Goal: Task Accomplishment & Management: Manage account settings

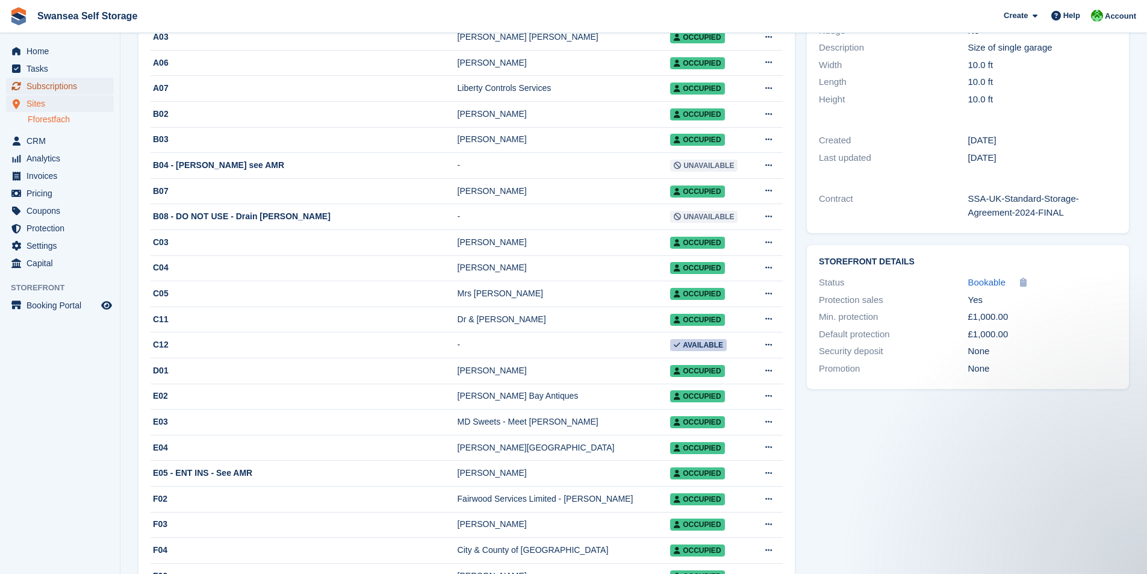
click at [64, 86] on span "Subscriptions" at bounding box center [63, 86] width 72 height 17
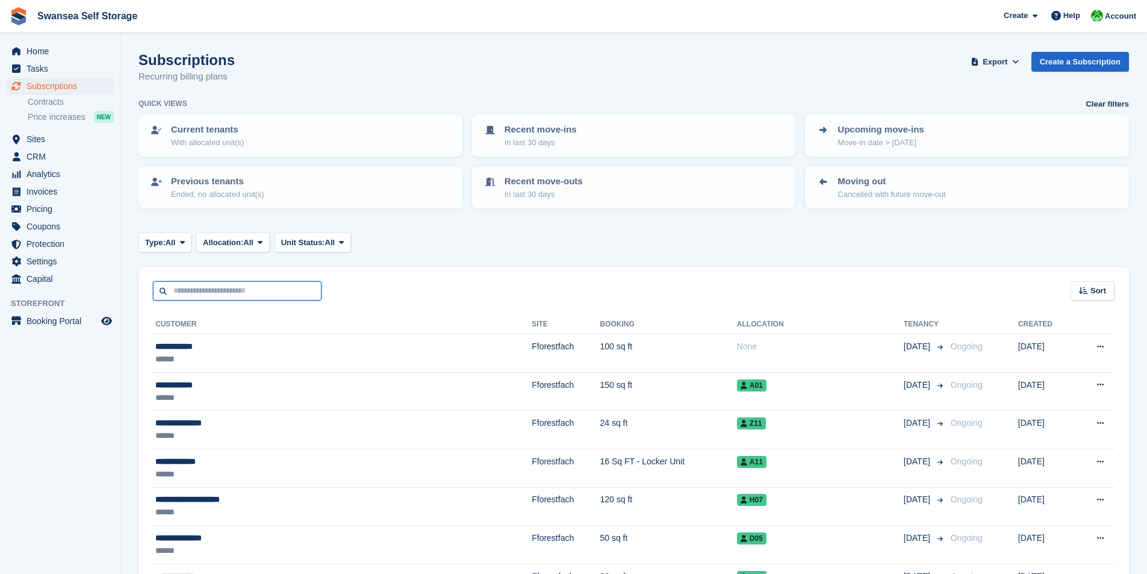
click at [184, 286] on input "text" at bounding box center [237, 291] width 169 height 20
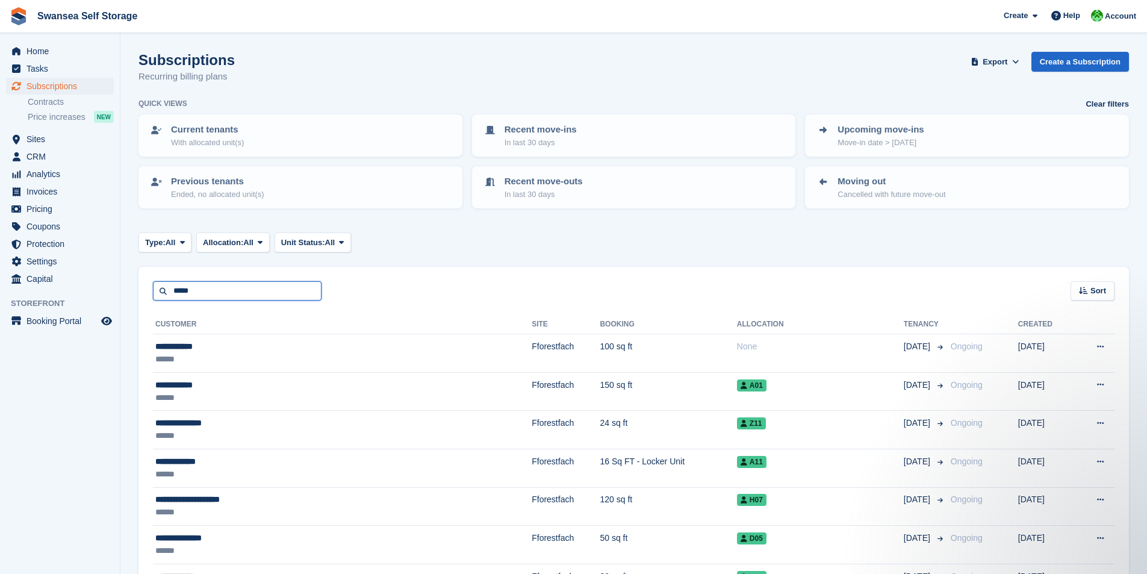
type input "*****"
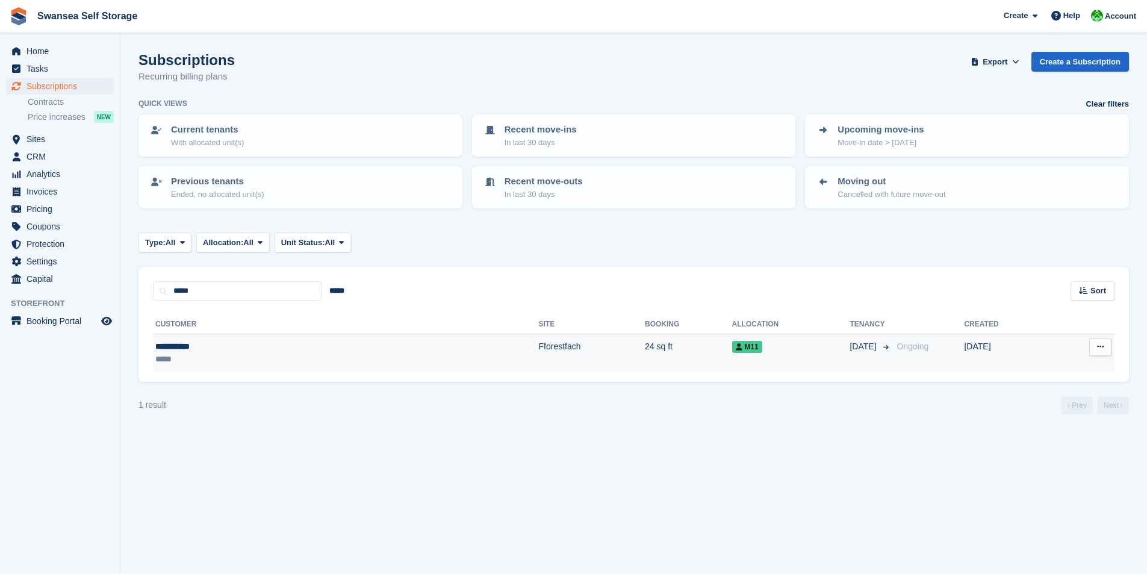
click at [539, 356] on td "Fforestfach" at bounding box center [592, 353] width 106 height 38
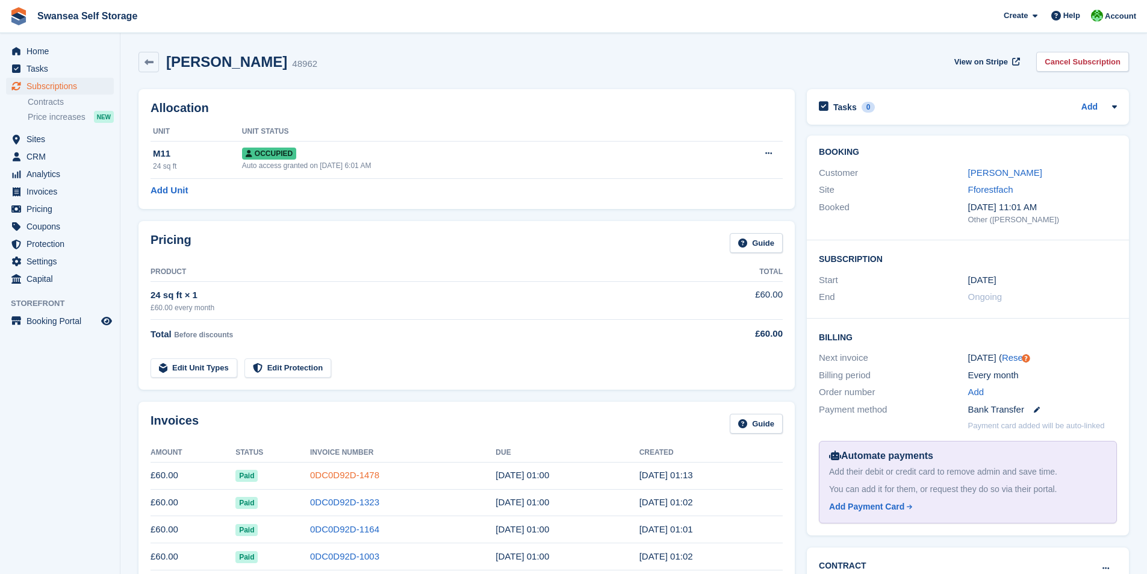
click at [346, 480] on link "0DC0D92D-1478" at bounding box center [344, 475] width 69 height 10
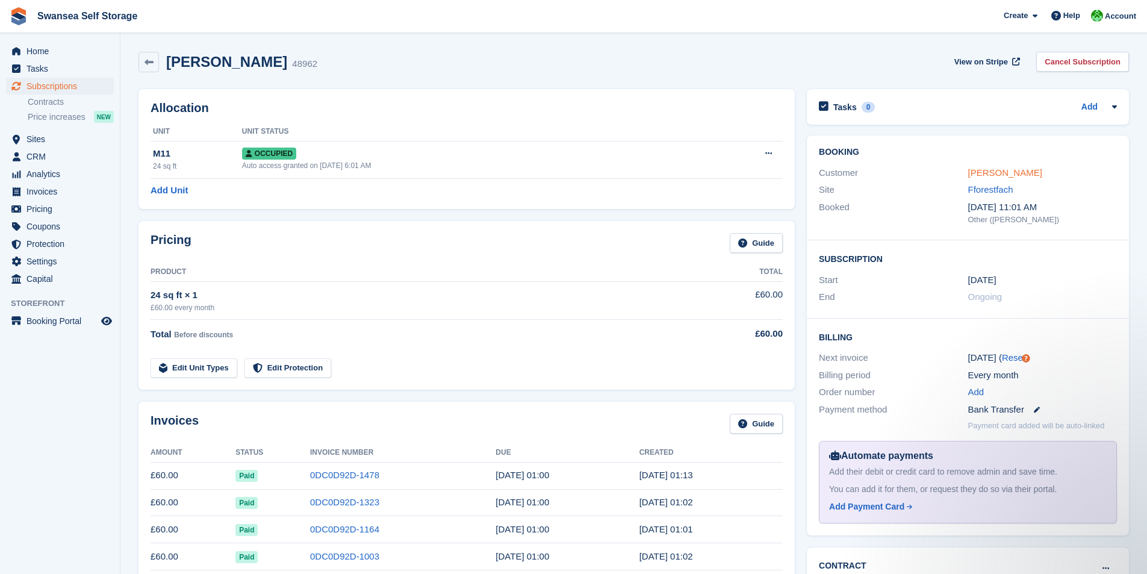
click at [995, 175] on link "[PERSON_NAME]" at bounding box center [1006, 172] width 74 height 10
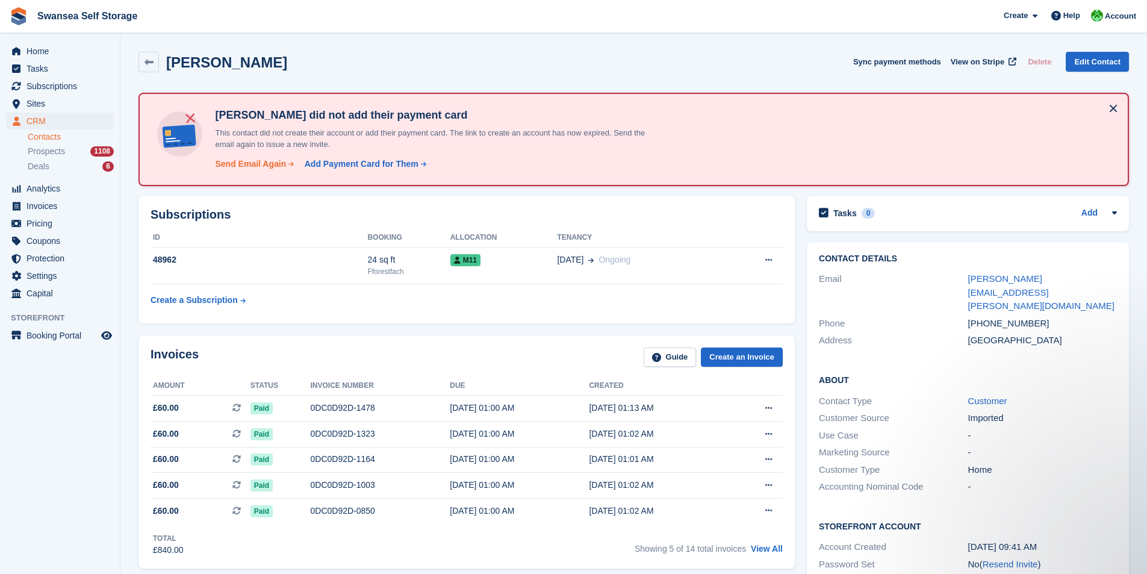
click at [244, 163] on div "Send Email Again" at bounding box center [250, 164] width 71 height 13
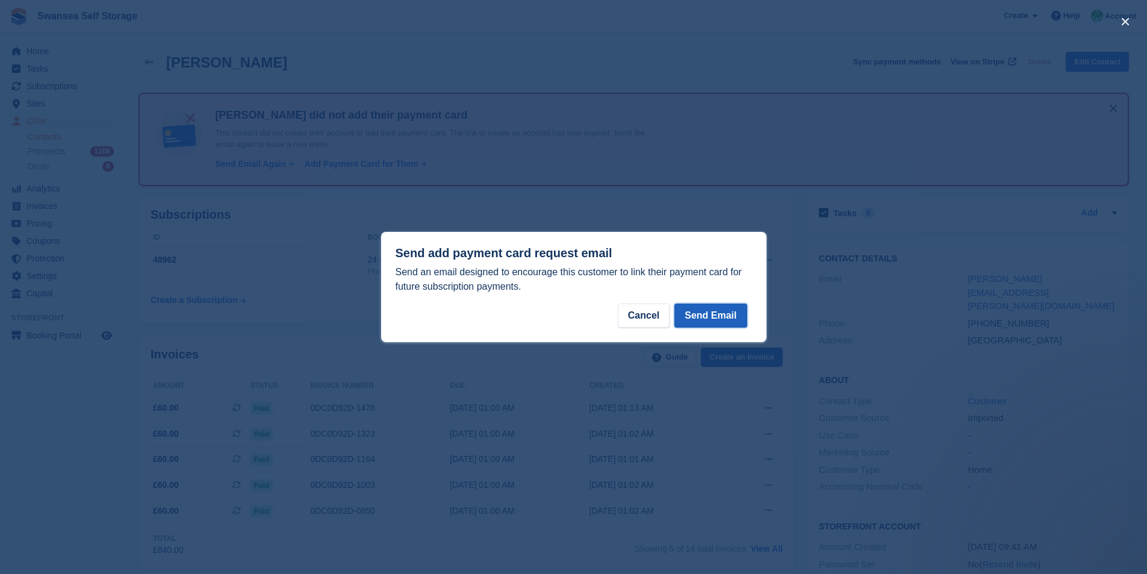
click at [739, 309] on button "Send Email" at bounding box center [711, 316] width 72 height 24
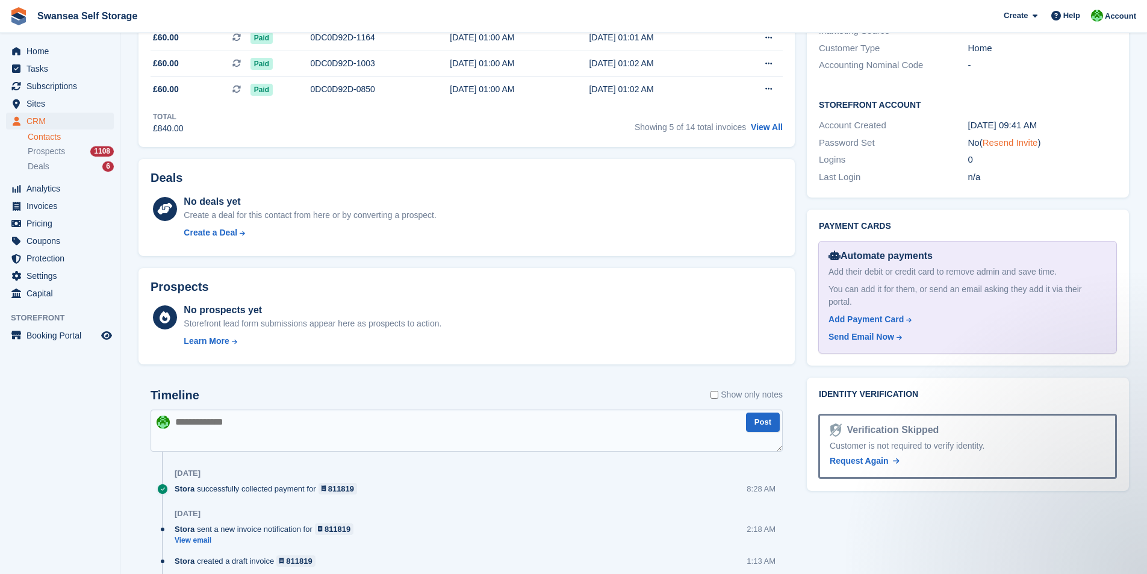
click at [1022, 137] on link "Resend Invite" at bounding box center [1010, 142] width 55 height 10
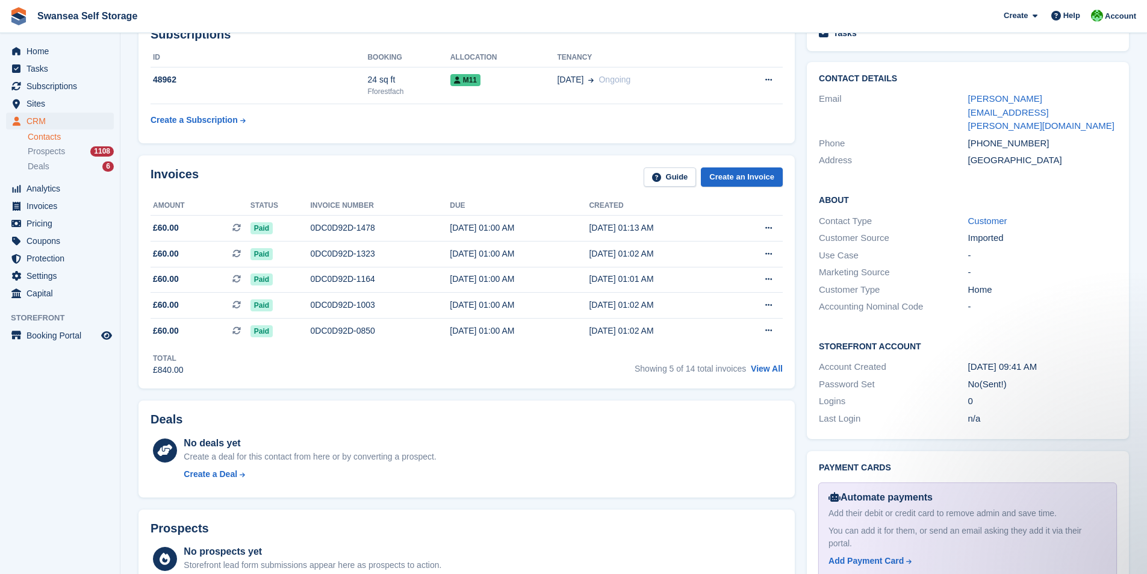
scroll to position [181, 0]
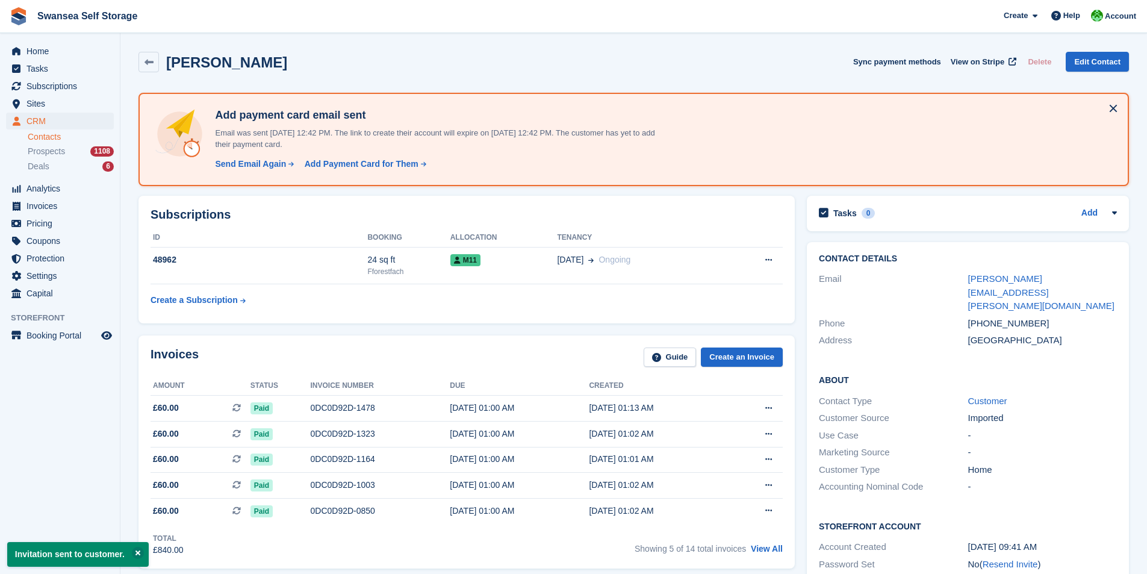
scroll to position [183, 0]
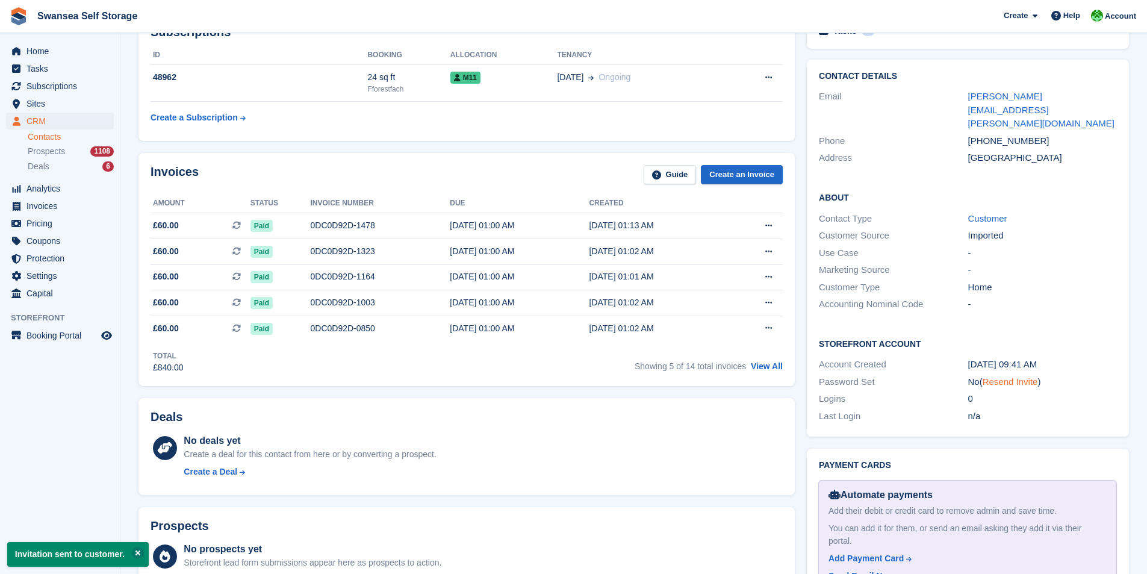
click at [1015, 376] on link "Resend Invite" at bounding box center [1010, 381] width 55 height 10
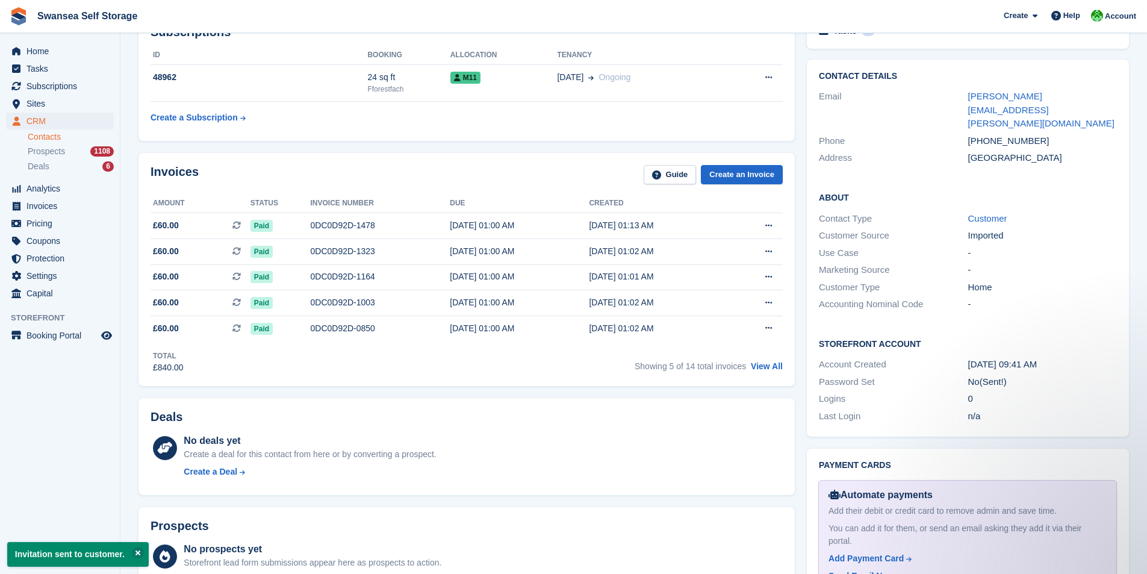
scroll to position [0, 0]
click at [1008, 134] on div "[PHONE_NUMBER]" at bounding box center [1043, 141] width 149 height 14
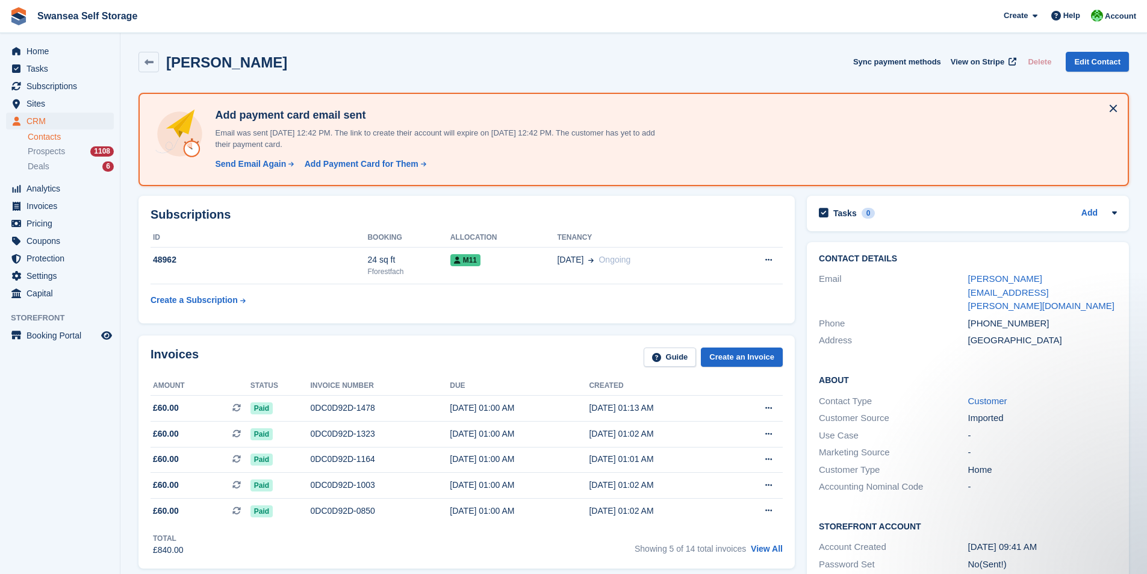
click at [1031, 317] on div "[PHONE_NUMBER]" at bounding box center [1043, 324] width 149 height 14
click at [1093, 66] on link "Edit Contact" at bounding box center [1097, 62] width 63 height 20
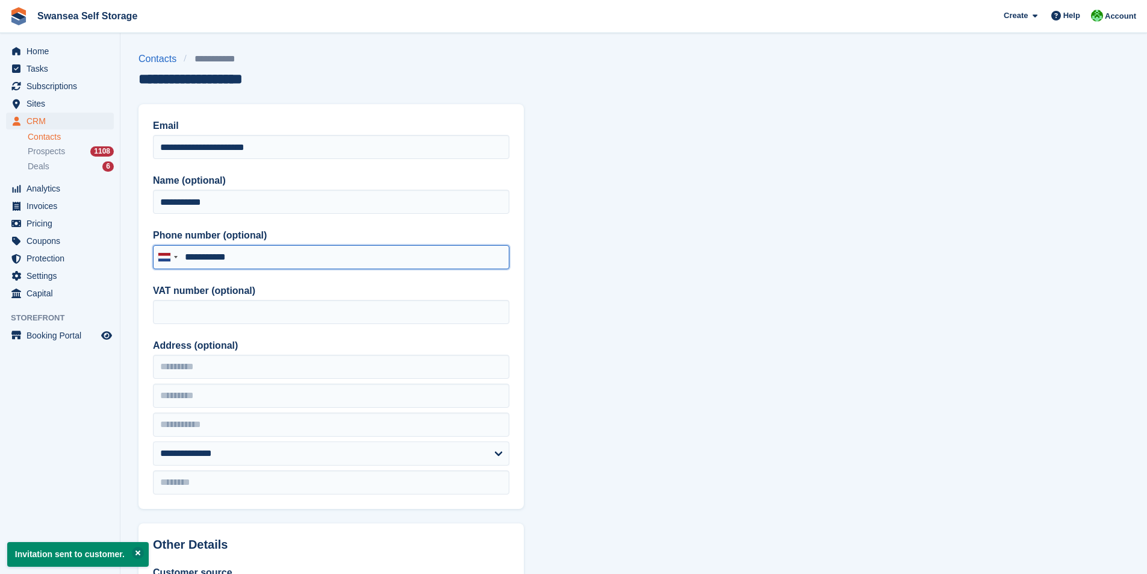
drag, startPoint x: 248, startPoint y: 256, endPoint x: 186, endPoint y: 255, distance: 61.4
click at [186, 255] on input "**********" at bounding box center [331, 257] width 357 height 24
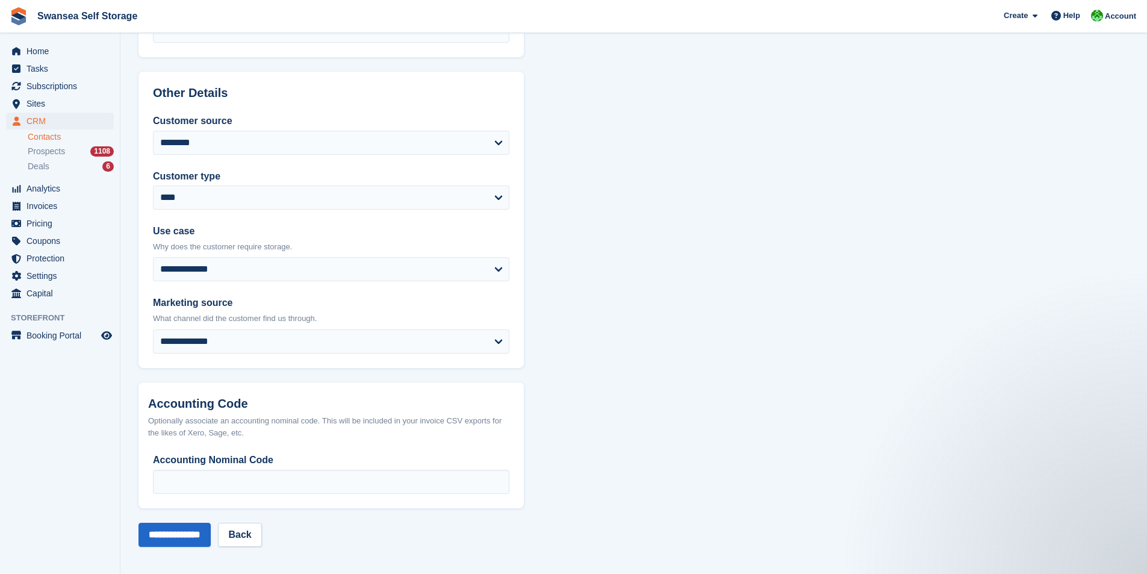
scroll to position [452, 0]
type input "**********"
click at [180, 545] on input "**********" at bounding box center [175, 534] width 72 height 24
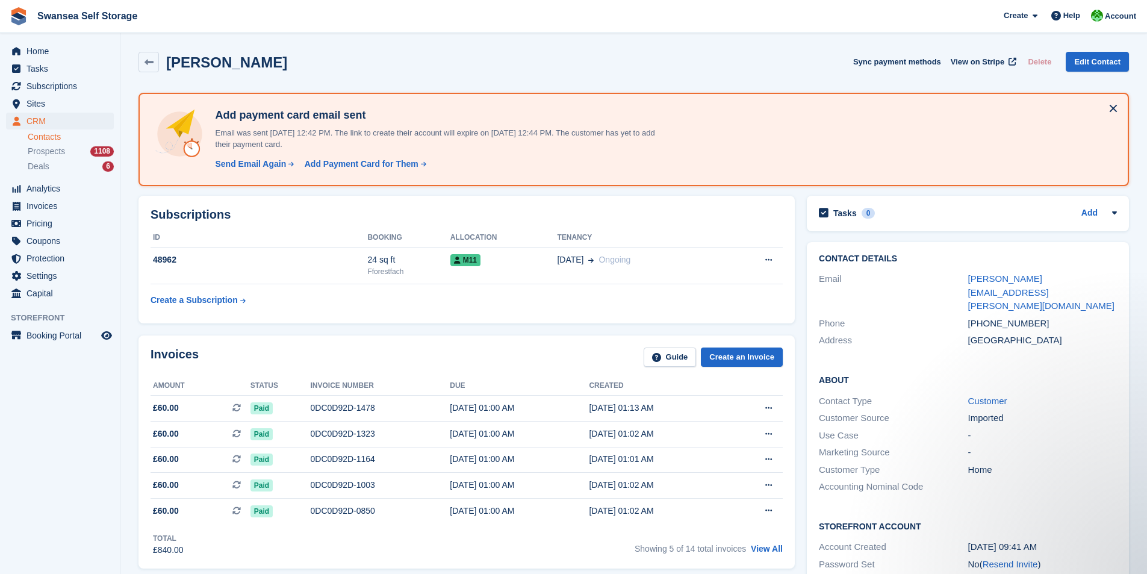
click at [985, 395] on div "Customer" at bounding box center [1043, 402] width 149 height 14
click at [991, 396] on link "Customer" at bounding box center [988, 401] width 39 height 10
click at [145, 72] on link at bounding box center [149, 62] width 20 height 20
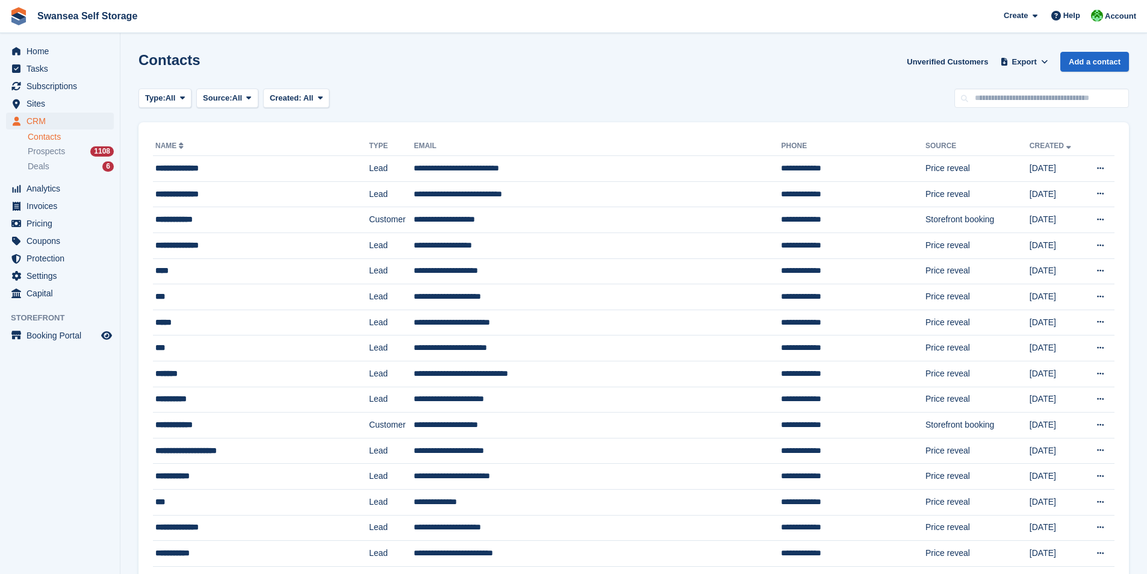
click at [720, 82] on div "Contacts Unverified Customers Export Export Contacts Export a CSV of all Contac…" at bounding box center [634, 69] width 991 height 34
